Goal: Complete application form

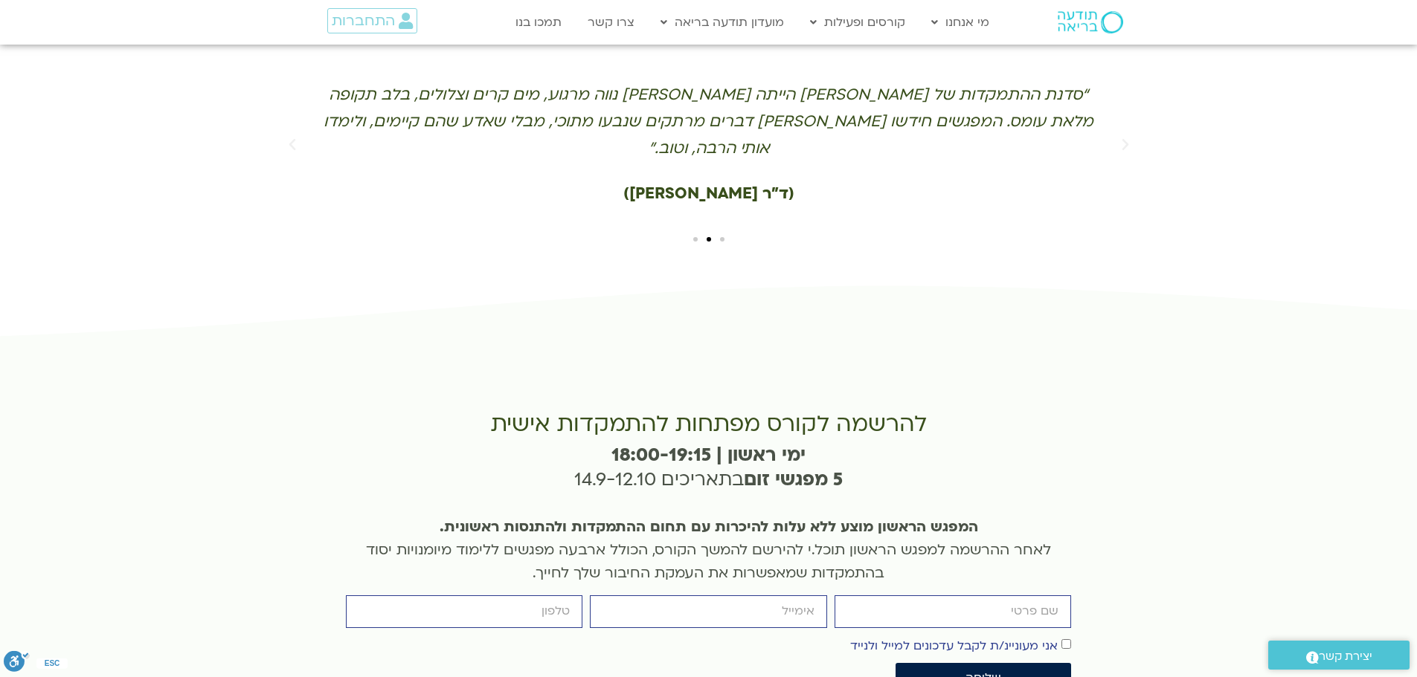
scroll to position [3250, 0]
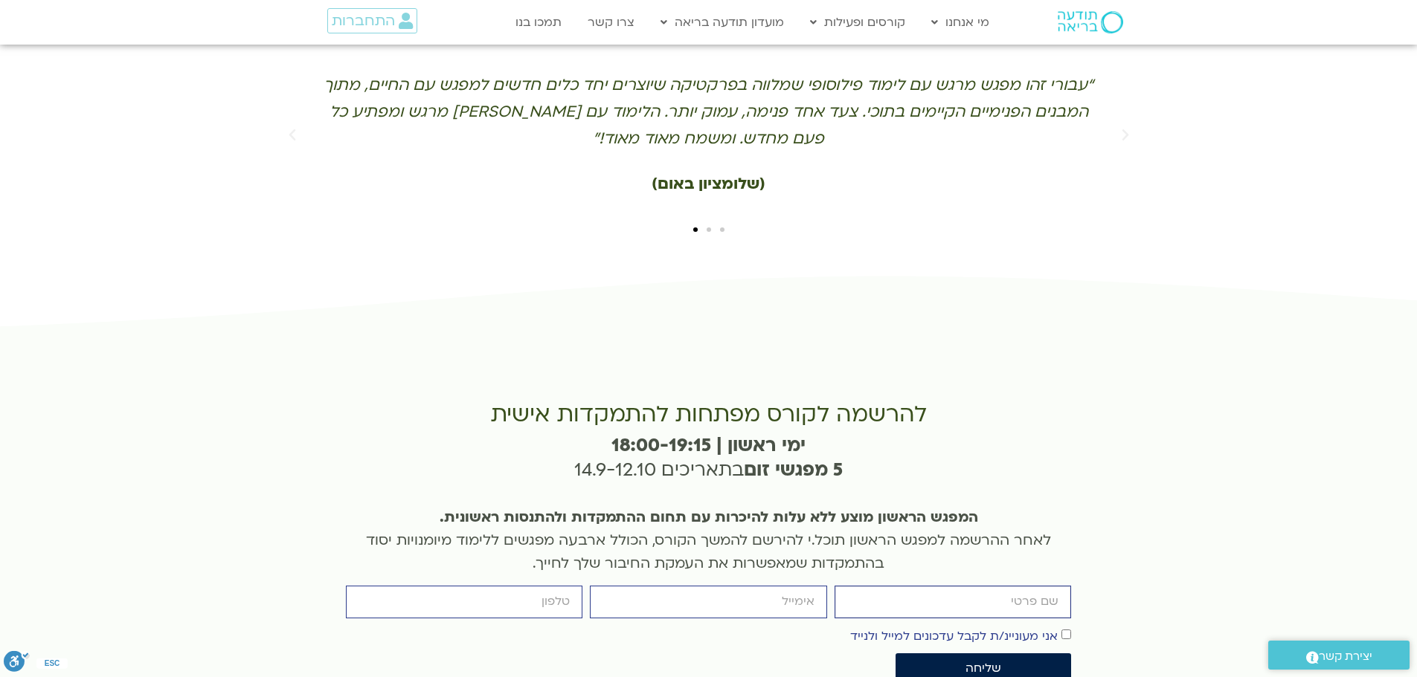
click at [929, 586] on input "firstname" at bounding box center [952, 602] width 236 height 32
type input "[PERSON_NAME]"
type input "[EMAIL_ADDRESS][DOMAIN_NAME]"
type input "0528370945"
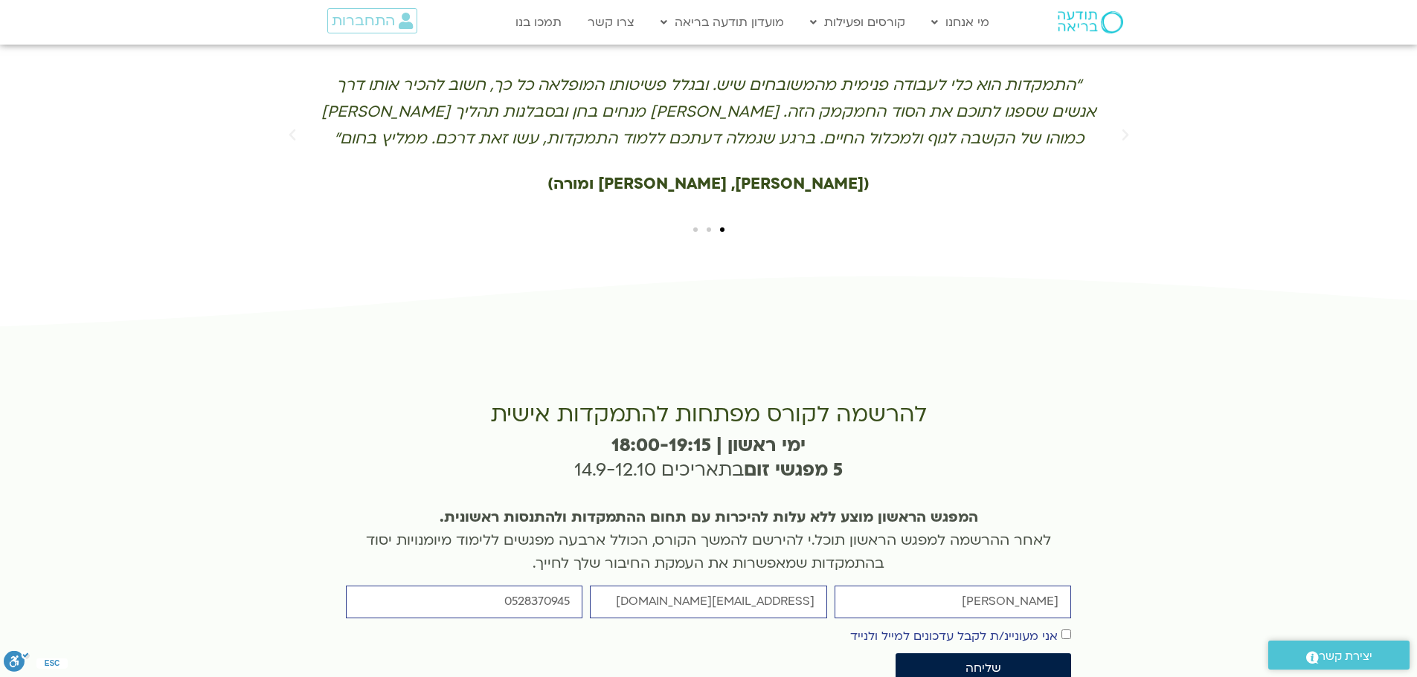
click at [1061, 626] on span "אני מעוניינ/ת לקבל עדכונים למייל ולנייד" at bounding box center [960, 636] width 221 height 20
click at [1060, 654] on button "שליחה" at bounding box center [982, 669] width 175 height 30
